Goal: Transaction & Acquisition: Obtain resource

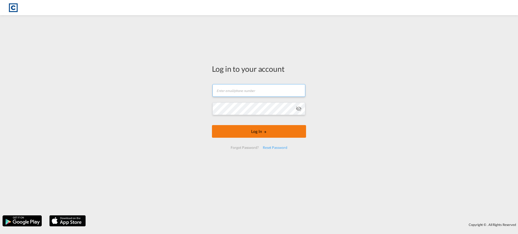
type input "[EMAIL_ADDRESS][DOMAIN_NAME]"
click at [269, 132] on button "Log In" at bounding box center [259, 131] width 94 height 13
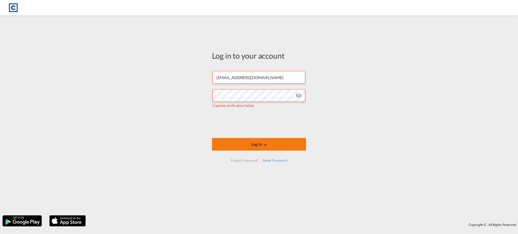
click at [251, 145] on button "Log In" at bounding box center [259, 144] width 94 height 13
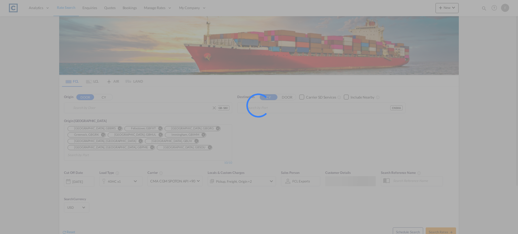
type input "GB-S80, Bassetlaw"
type input "Shanghai, CNSHA"
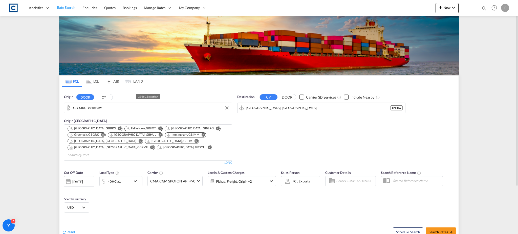
click at [131, 113] on md-autocomplete-wrap "GB-S80, Bassetlaw" at bounding box center [151, 109] width 156 height 10
click at [129, 108] on input "GB-S80, Bassetlaw" at bounding box center [151, 108] width 156 height 8
click at [95, 106] on input "GB-S80, Bassetlaw" at bounding box center [151, 108] width 156 height 8
click at [98, 106] on input "GB-S80, Bassetlaw" at bounding box center [151, 108] width 156 height 8
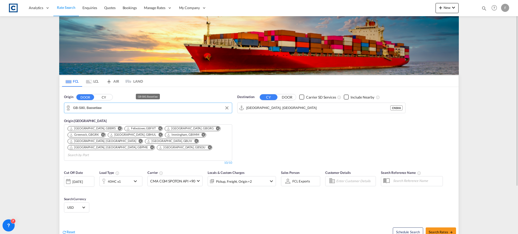
click at [98, 106] on input "GB-S80, Bassetlaw" at bounding box center [151, 108] width 156 height 8
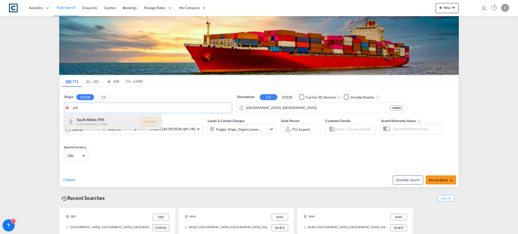
click at [98, 119] on div "South Ribble , PR5 United Kingdom GB-PR5" at bounding box center [112, 121] width 96 height 15
type input "GB-PR5, [GEOGRAPHIC_DATA]"
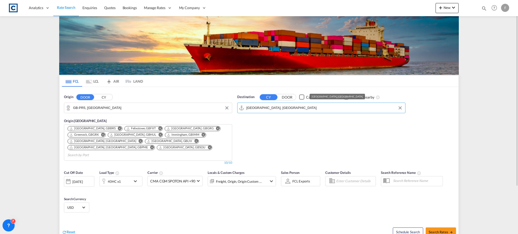
click at [275, 111] on input "Shanghai, CNSHA" at bounding box center [324, 108] width 156 height 8
click at [289, 109] on input "Shanghai, CNSHA" at bounding box center [324, 108] width 156 height 8
click at [275, 109] on input "Shanghai, CNSHA" at bounding box center [324, 108] width 156 height 8
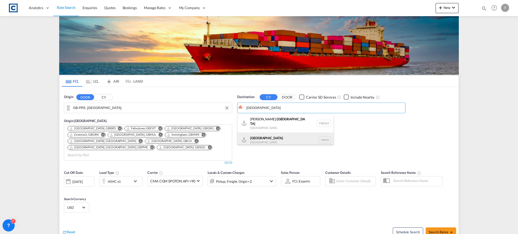
click at [281, 133] on div "Karachi Pakistan PKKHI" at bounding box center [285, 139] width 96 height 15
type input "[GEOGRAPHIC_DATA], PKKHI"
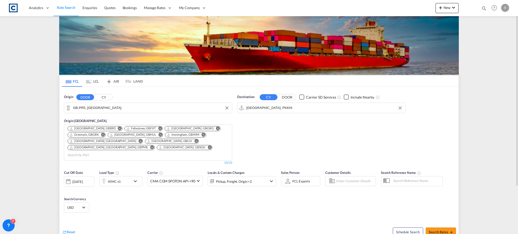
click at [126, 176] on div "40HC x1" at bounding box center [115, 181] width 31 height 10
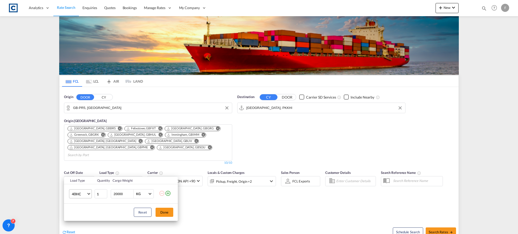
click at [89, 196] on md-select-value "40HC" at bounding box center [81, 194] width 20 height 9
click at [79, 170] on div "20GP" at bounding box center [76, 169] width 9 height 5
click at [164, 210] on button "Done" at bounding box center [164, 212] width 18 height 9
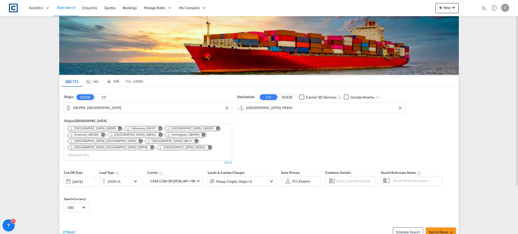
click at [254, 177] on div "Pickup, Freight, Origin +2" at bounding box center [235, 181] width 54 height 10
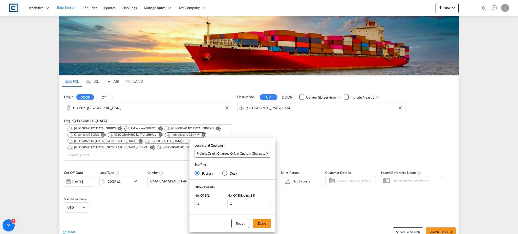
click at [229, 155] on span "Freight , Origin Charges , Origin Custom Charges , Pickup Charges" at bounding box center [230, 153] width 69 height 5
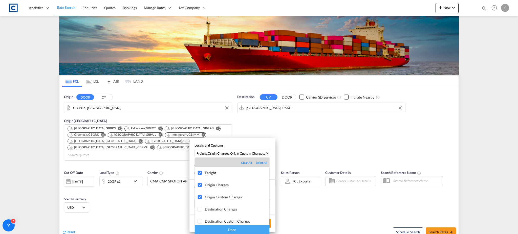
click at [228, 229] on div "Done" at bounding box center [232, 229] width 75 height 9
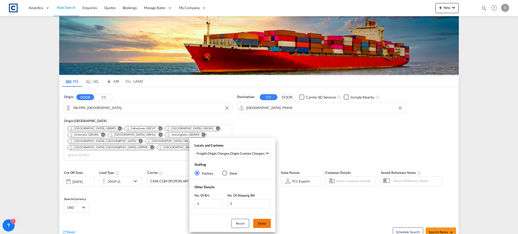
click at [263, 222] on button "Done" at bounding box center [262, 223] width 18 height 9
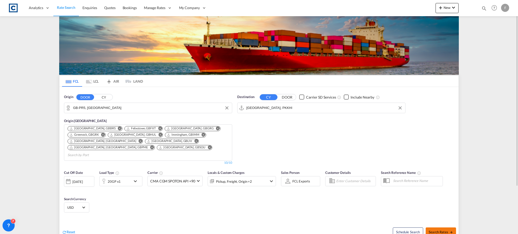
click at [440, 228] on button "Search Rates" at bounding box center [440, 231] width 30 height 9
type input "PR5 to PKKHI / [DATE]"
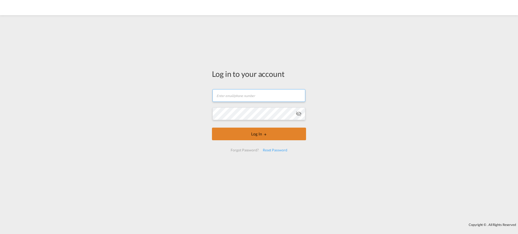
type input "[EMAIL_ADDRESS][DOMAIN_NAME]"
click at [259, 135] on button "Log In" at bounding box center [259, 134] width 94 height 13
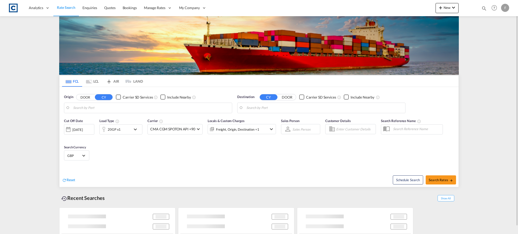
type input "GB-PR5, [GEOGRAPHIC_DATA]"
type input "[GEOGRAPHIC_DATA], PKKHI"
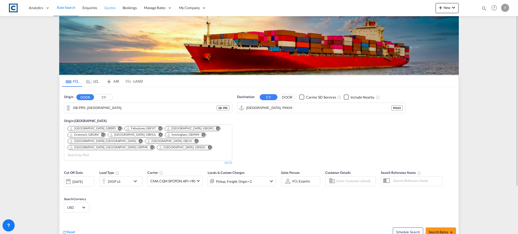
click at [106, 8] on span "Quotes" at bounding box center [109, 8] width 11 height 4
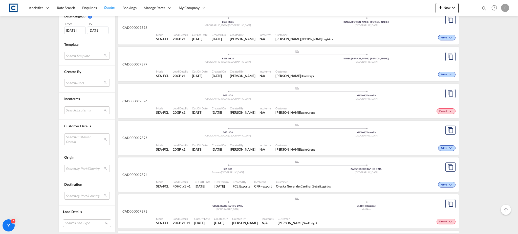
scroll to position [876, 0]
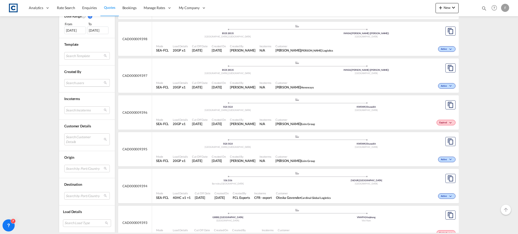
click at [85, 84] on md-select "Search users [PERSON_NAME] [PERSON_NAME][EMAIL_ADDRESS][PERSON_NAME][DOMAIN_NAM…" at bounding box center [86, 83] width 45 height 8
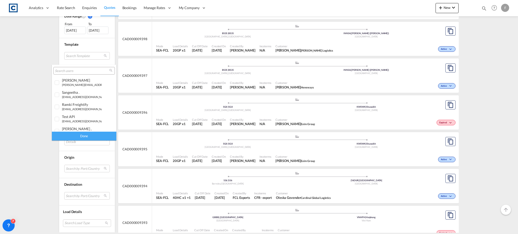
click at [82, 71] on input "search" at bounding box center [82, 71] width 54 height 5
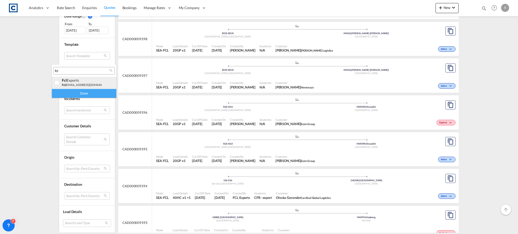
type input "fcl"
click at [58, 83] on div at bounding box center [57, 82] width 5 height 5
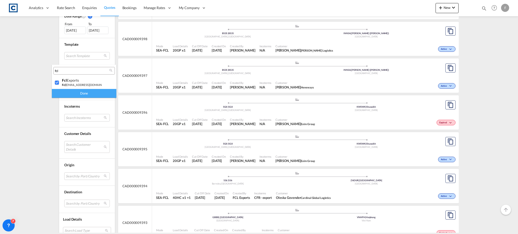
click at [83, 90] on div "Done" at bounding box center [84, 93] width 64 height 9
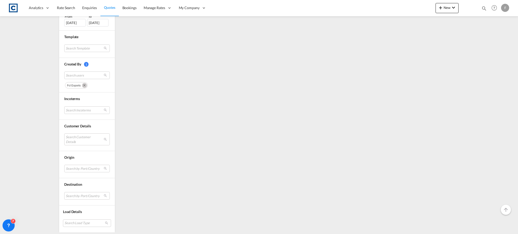
scroll to position [0, 0]
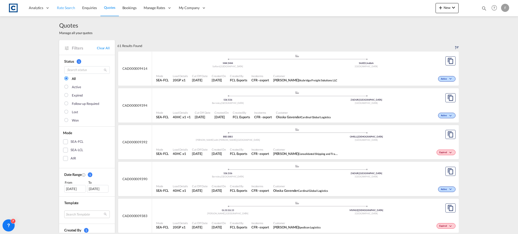
click at [67, 7] on span "Rate Search" at bounding box center [66, 8] width 18 height 4
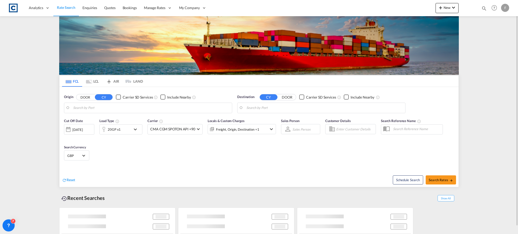
type input "GB-PR5, [GEOGRAPHIC_DATA]"
type input "[GEOGRAPHIC_DATA], PKKHI"
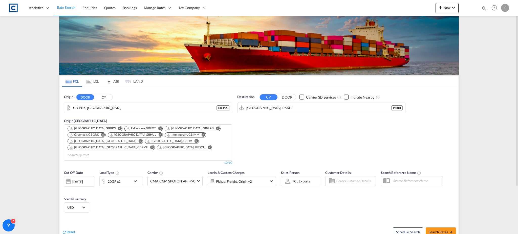
scroll to position [34, 0]
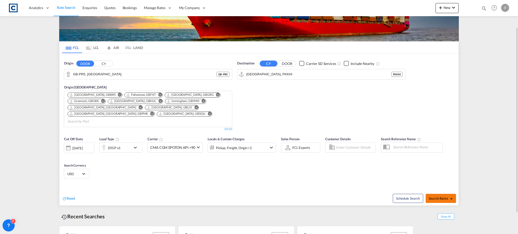
click at [441, 196] on span "Search Rates" at bounding box center [440, 198] width 24 height 4
type input "PR5 to PKKHI / [DATE]"
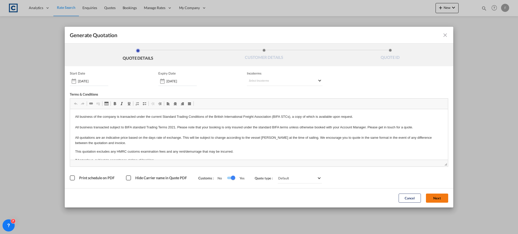
click at [436, 198] on button "Next" at bounding box center [437, 198] width 22 height 9
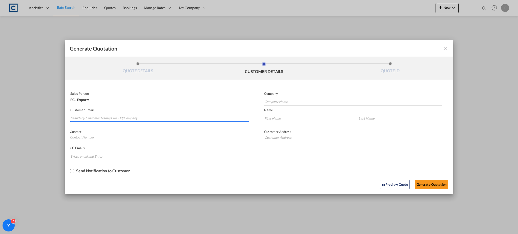
click at [137, 116] on input "Search by Customer Name/Email Id/Company" at bounding box center [160, 118] width 178 height 8
paste input "Zia Us [PERSON_NAME] <[EMAIL_ADDRESS][DOMAIN_NAME]>"
drag, startPoint x: 94, startPoint y: 118, endPoint x: 58, endPoint y: 123, distance: 36.3
click at [58, 123] on div "Generate Quotation QUOTE DETAILS CUSTOMER DETAILS QUOTE ID Start Date [DATE] Ex…" at bounding box center [259, 117] width 518 height 234
click at [134, 118] on input "[EMAIL_ADDRESS][DOMAIN_NAME]>" at bounding box center [160, 118] width 178 height 8
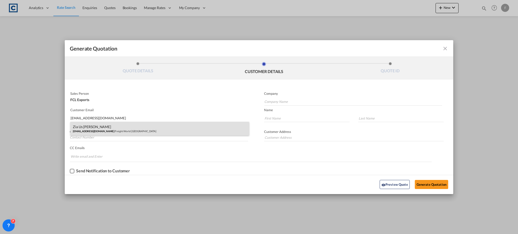
type input "[EMAIL_ADDRESS][DOMAIN_NAME]"
click at [103, 132] on div "Zia Us Samad [EMAIL_ADDRESS][DOMAIN_NAME] | Freight World [GEOGRAPHIC_DATA]" at bounding box center [159, 129] width 179 height 14
type input "Freight World [GEOGRAPHIC_DATA]"
type input "[EMAIL_ADDRESS][DOMAIN_NAME]"
type input "Zia"
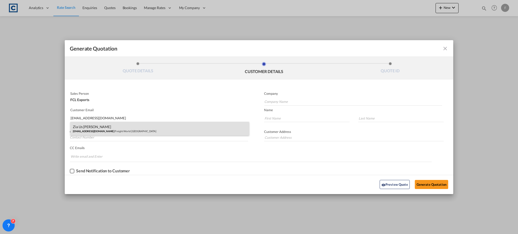
type input "Us [PERSON_NAME]"
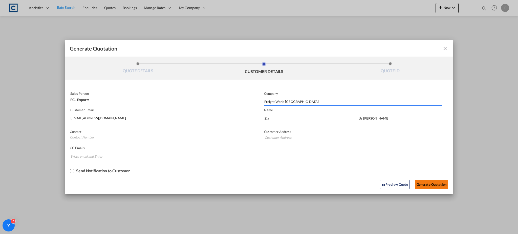
click at [436, 186] on button "Generate Quotation" at bounding box center [431, 184] width 33 height 9
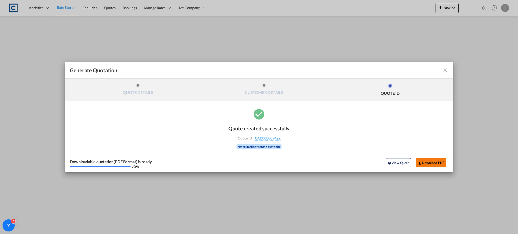
click at [430, 159] on button "Download PDF" at bounding box center [431, 162] width 30 height 9
